Goal: Information Seeking & Learning: Learn about a topic

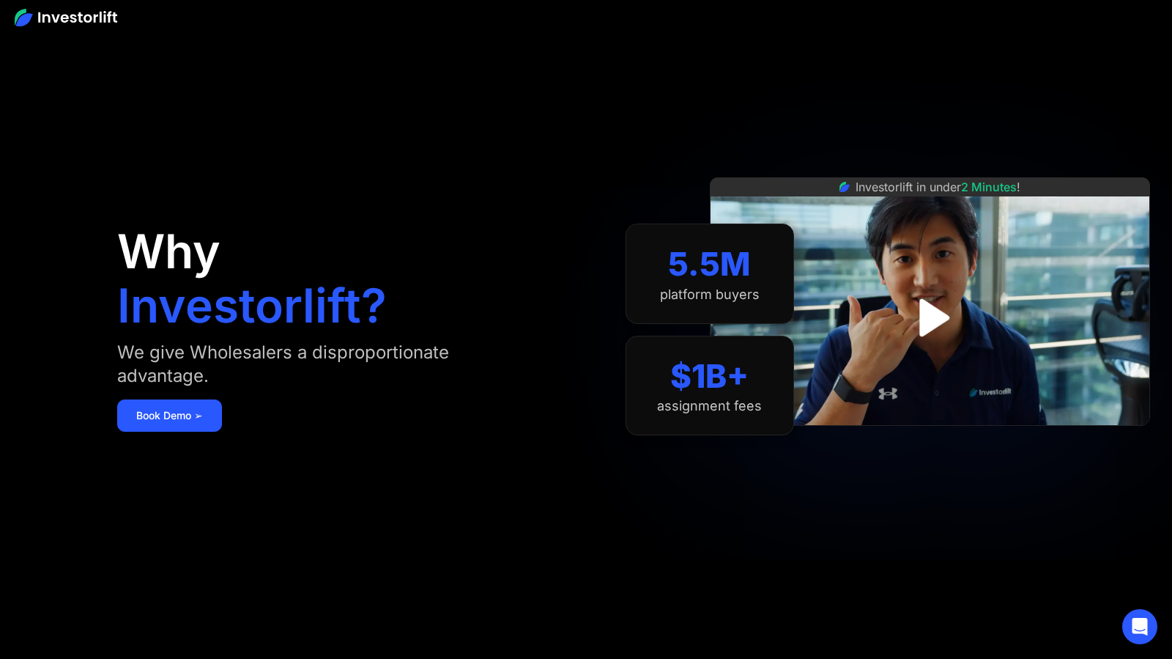
click at [708, 292] on div "platform buyers" at bounding box center [710, 294] width 100 height 16
click at [582, 363] on aside "Why Investorlift? We give Wholesalers a disproportionate advantage. Book Demo ➢…" at bounding box center [586, 329] width 1172 height 659
click at [230, 314] on h1 "Investorlift?" at bounding box center [252, 305] width 270 height 47
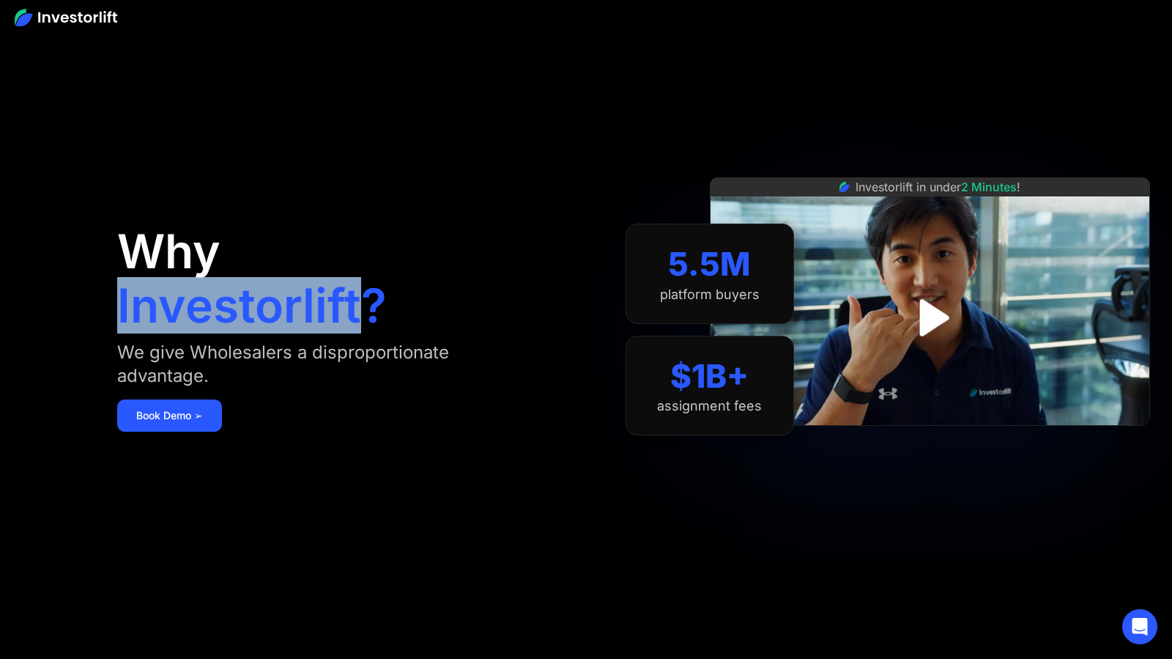
click at [230, 314] on h1 "Investorlift?" at bounding box center [252, 305] width 270 height 47
copy h1 "Investorlift"
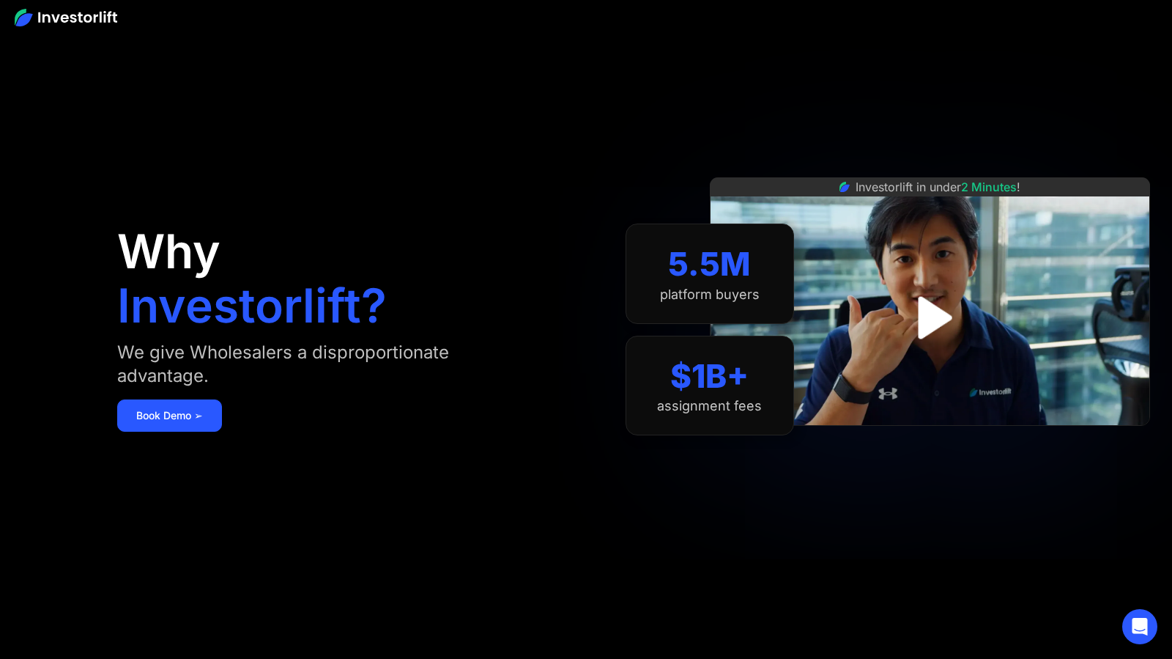
click at [189, 323] on h1 "Investorlift?" at bounding box center [252, 305] width 270 height 47
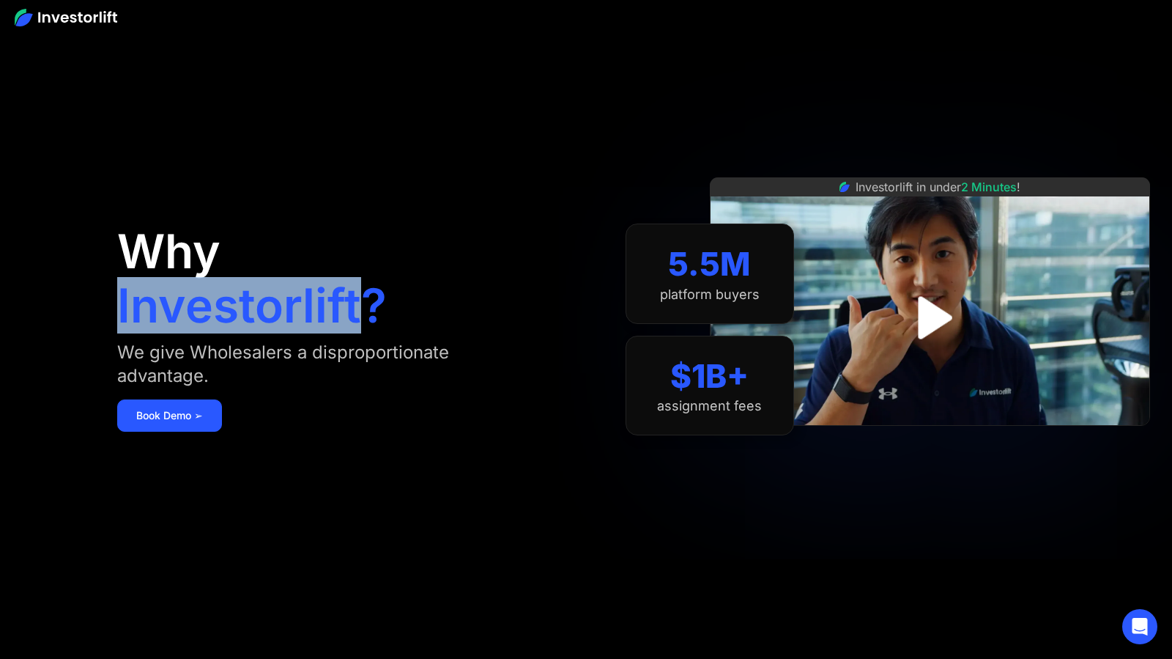
click at [189, 323] on h1 "Investorlift?" at bounding box center [252, 305] width 270 height 47
copy h1 "Investorlift"
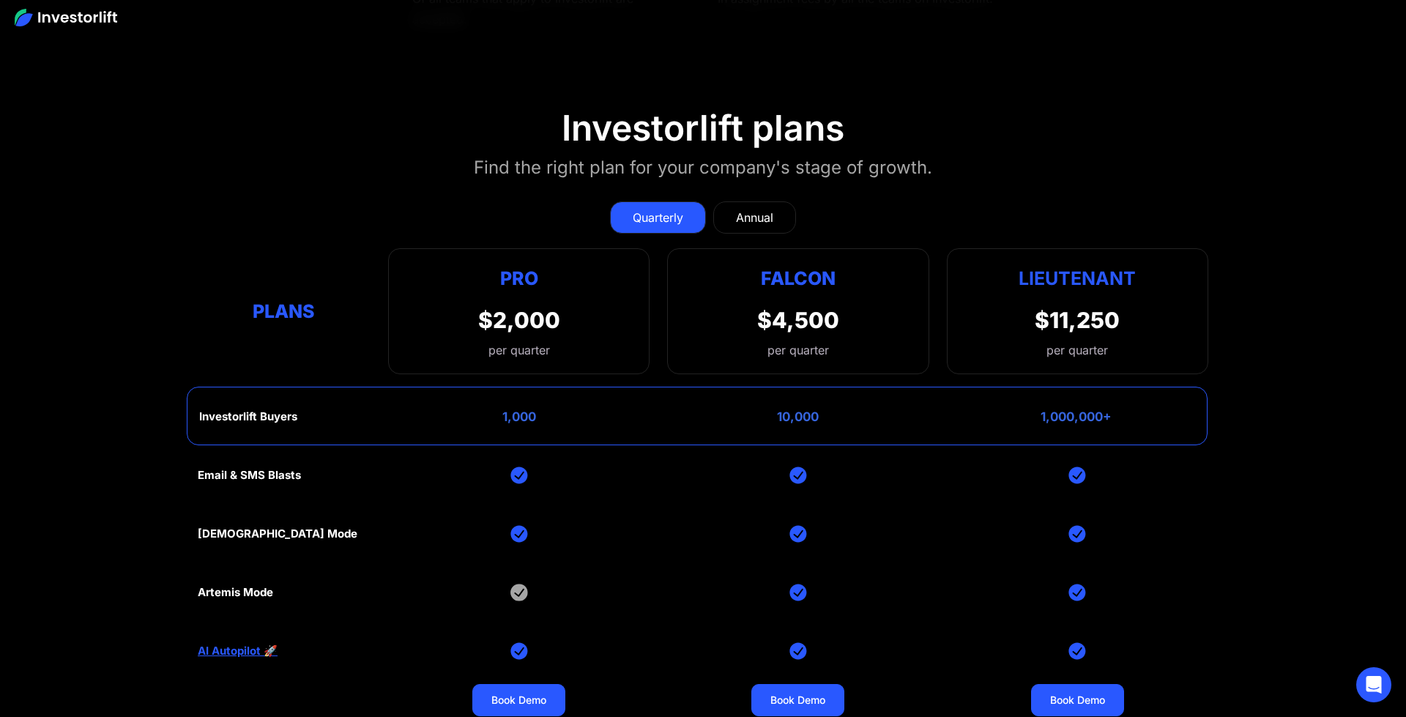
scroll to position [5954, 0]
